Goal: Information Seeking & Learning: Learn about a topic

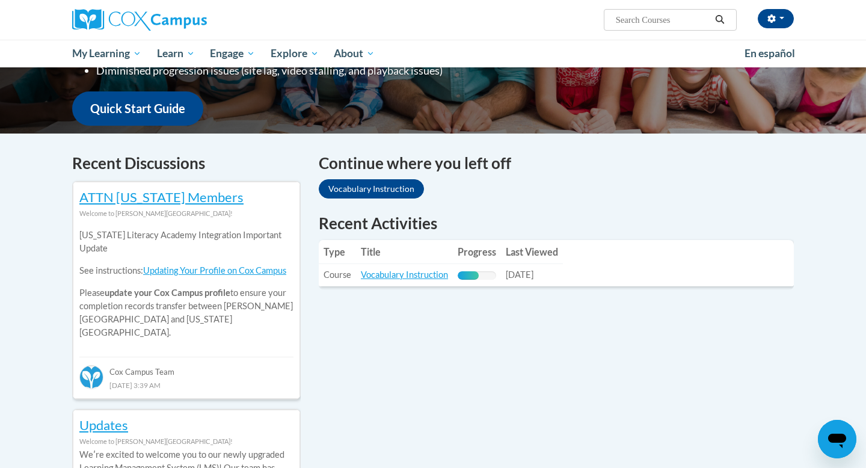
scroll to position [290, 0]
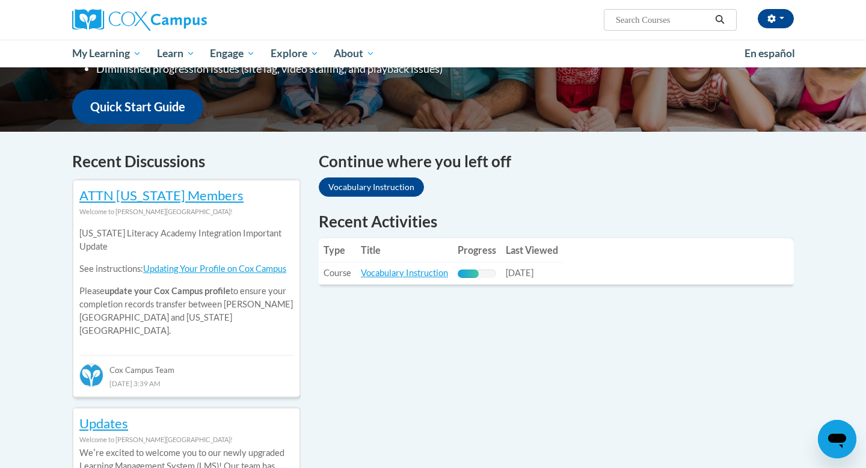
click at [417, 279] on td "Title: Vocabulary Instruction" at bounding box center [404, 273] width 97 height 22
click at [417, 274] on link "Vocabulary Instruction" at bounding box center [404, 273] width 87 height 10
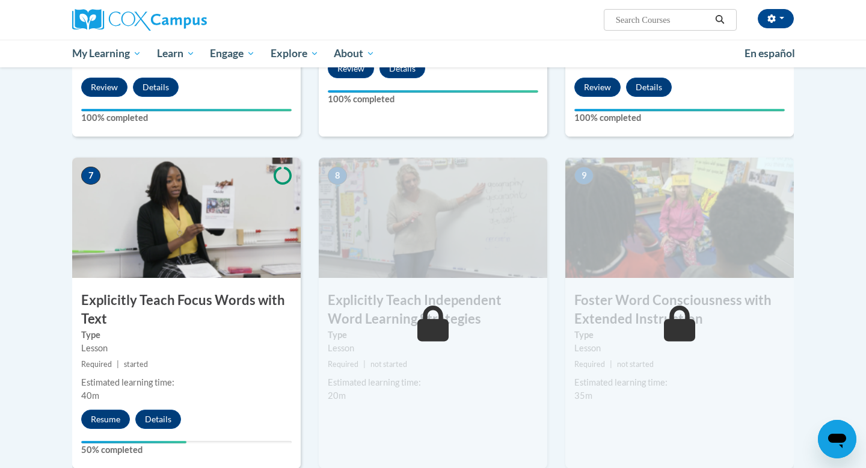
scroll to position [861, 0]
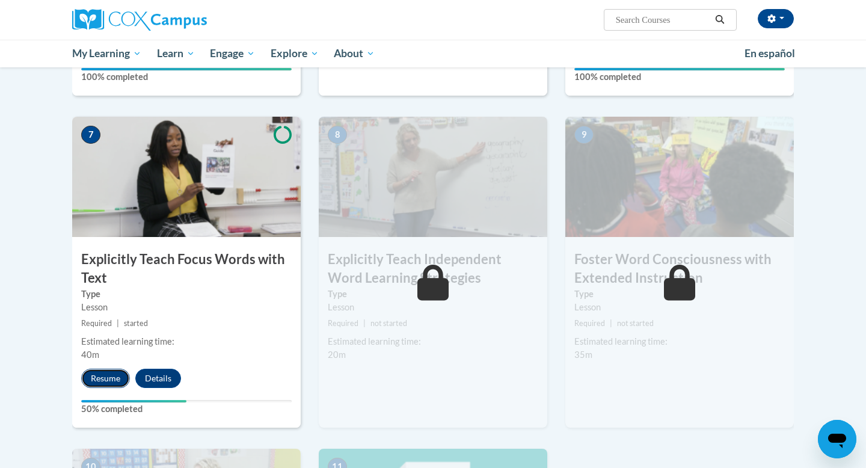
click at [109, 379] on button "Resume" at bounding box center [105, 378] width 49 height 19
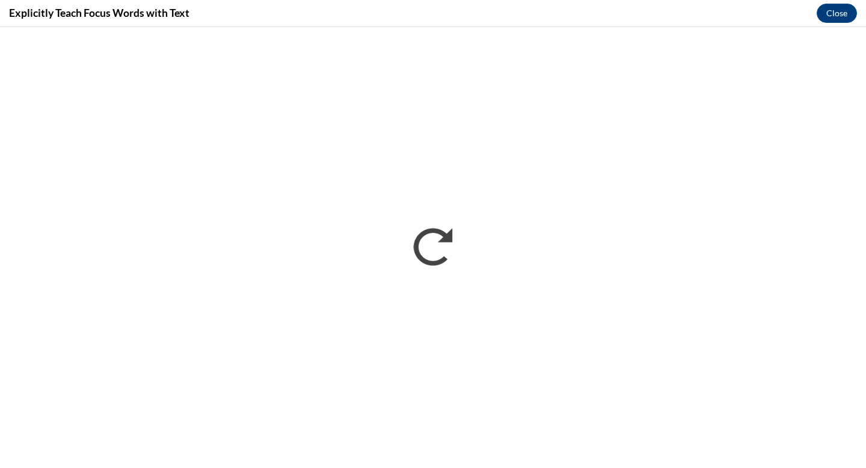
scroll to position [0, 0]
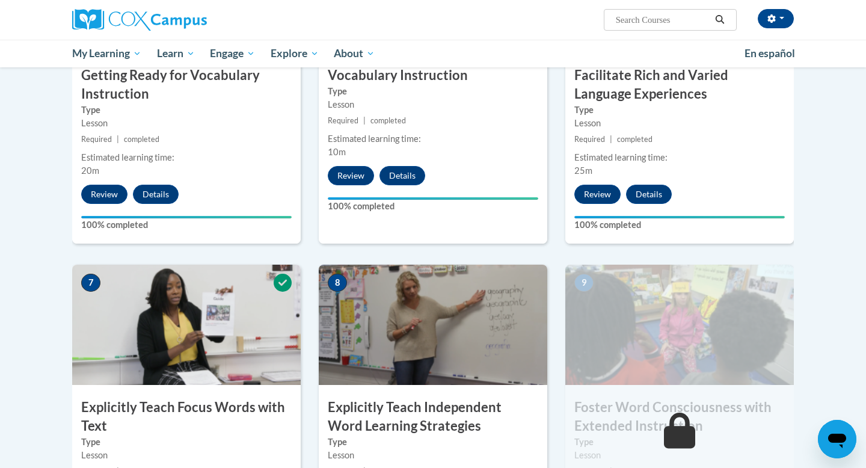
scroll to position [980, 0]
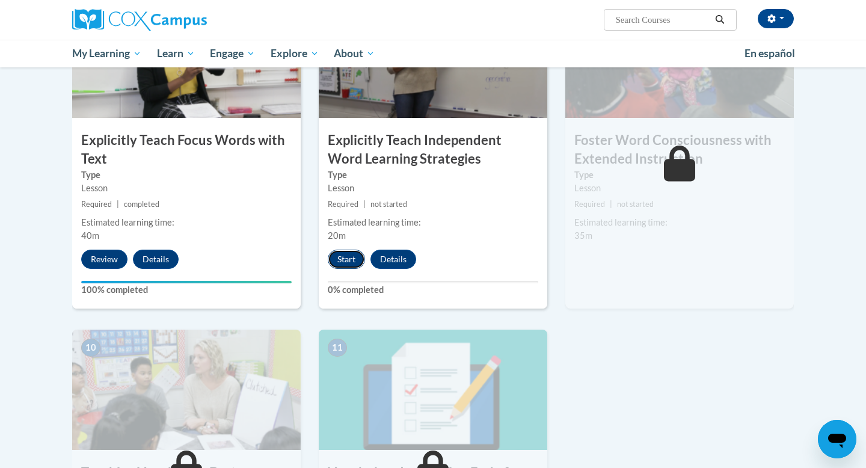
click at [352, 257] on button "Start" at bounding box center [346, 259] width 37 height 19
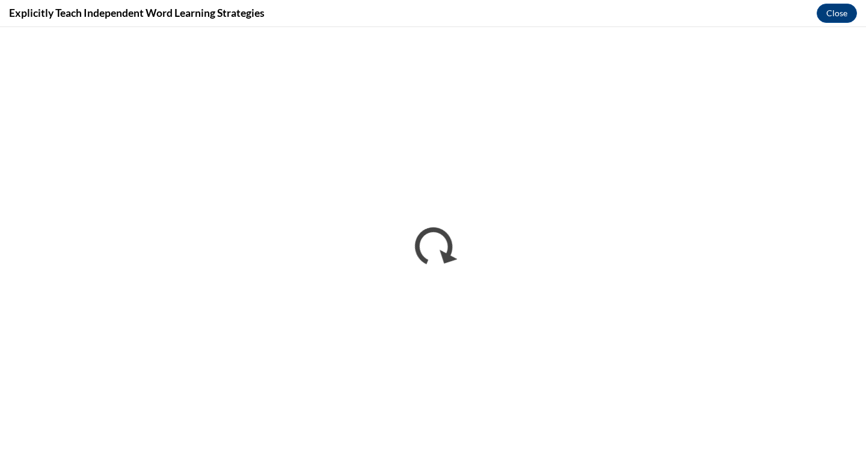
scroll to position [0, 0]
